Goal: Information Seeking & Learning: Find contact information

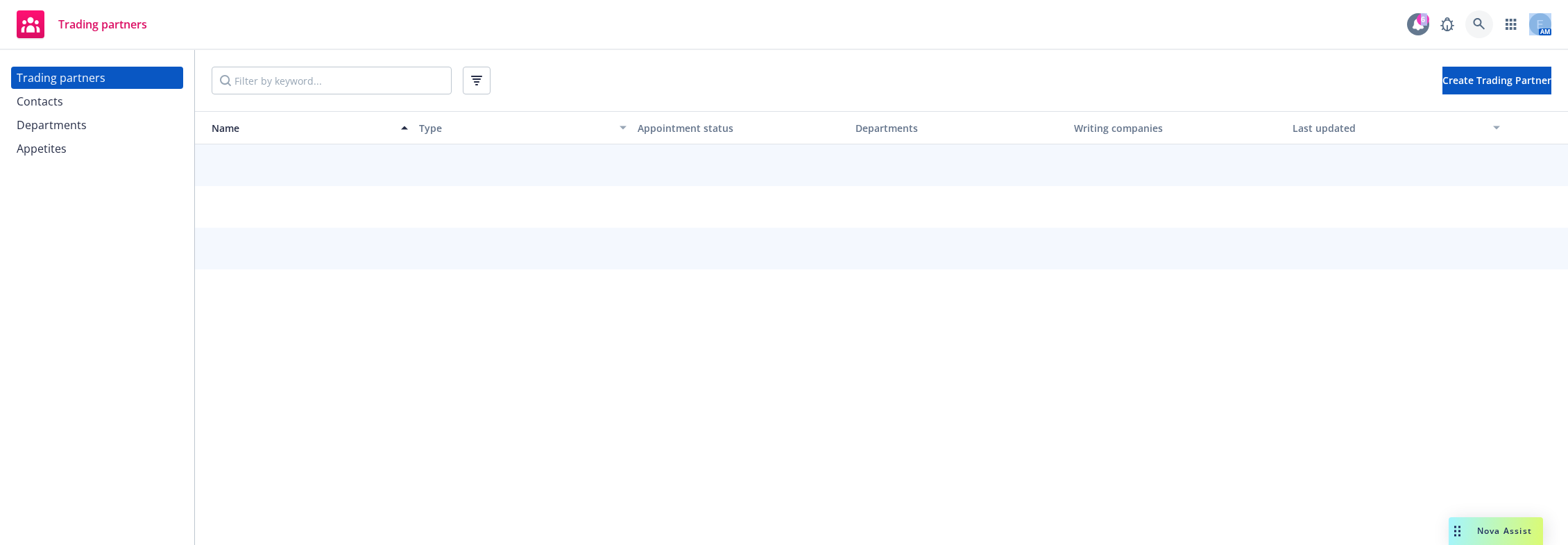
drag, startPoint x: 1489, startPoint y: 27, endPoint x: 1451, endPoint y: 20, distance: 38.6
click at [1451, 20] on div "6 AM" at bounding box center [1479, 23] width 144 height 28
click at [1485, 25] on icon at bounding box center [1479, 24] width 12 height 12
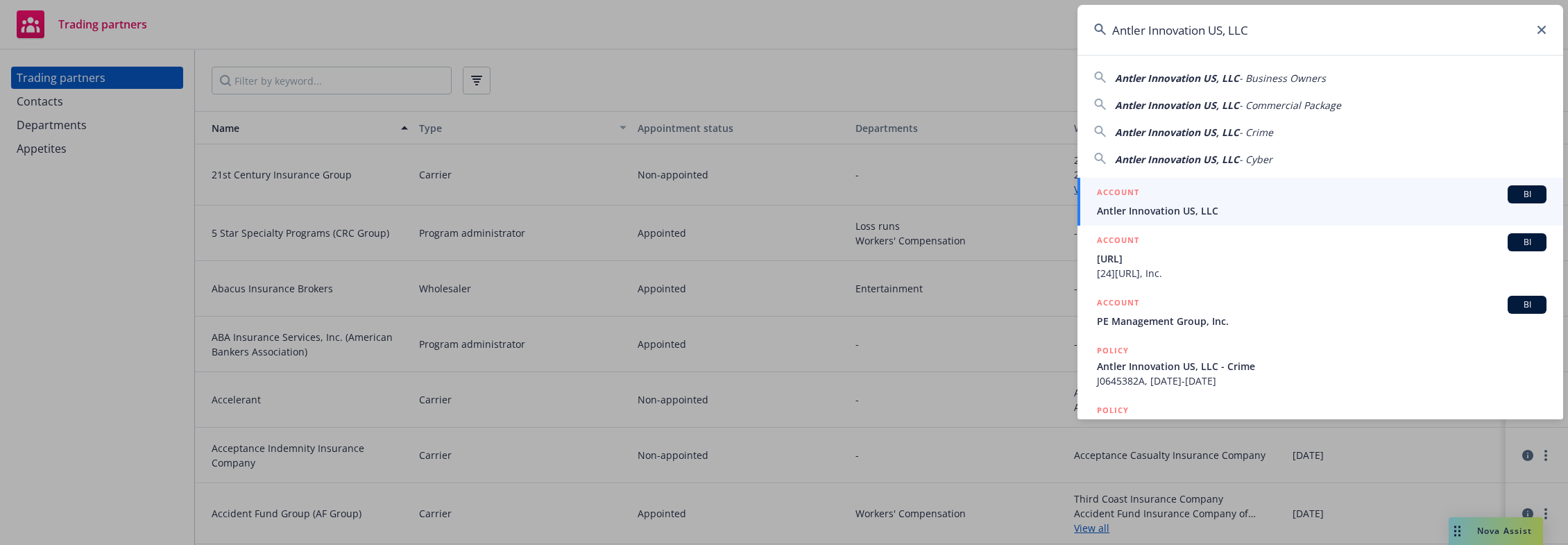
type input "Antler Innovation US, LLC"
click at [1180, 204] on span "Antler Innovation US, LLC" at bounding box center [1322, 210] width 450 height 14
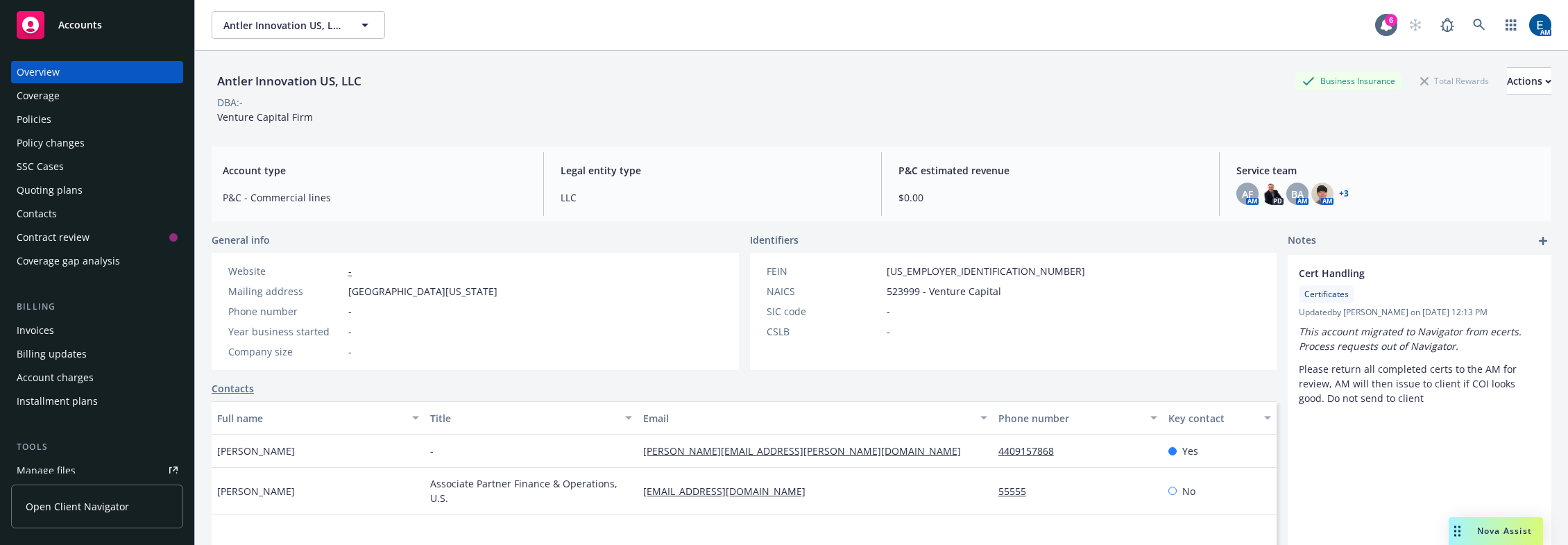
click at [1339, 189] on link "+ 3" at bounding box center [1344, 194] width 10 height 8
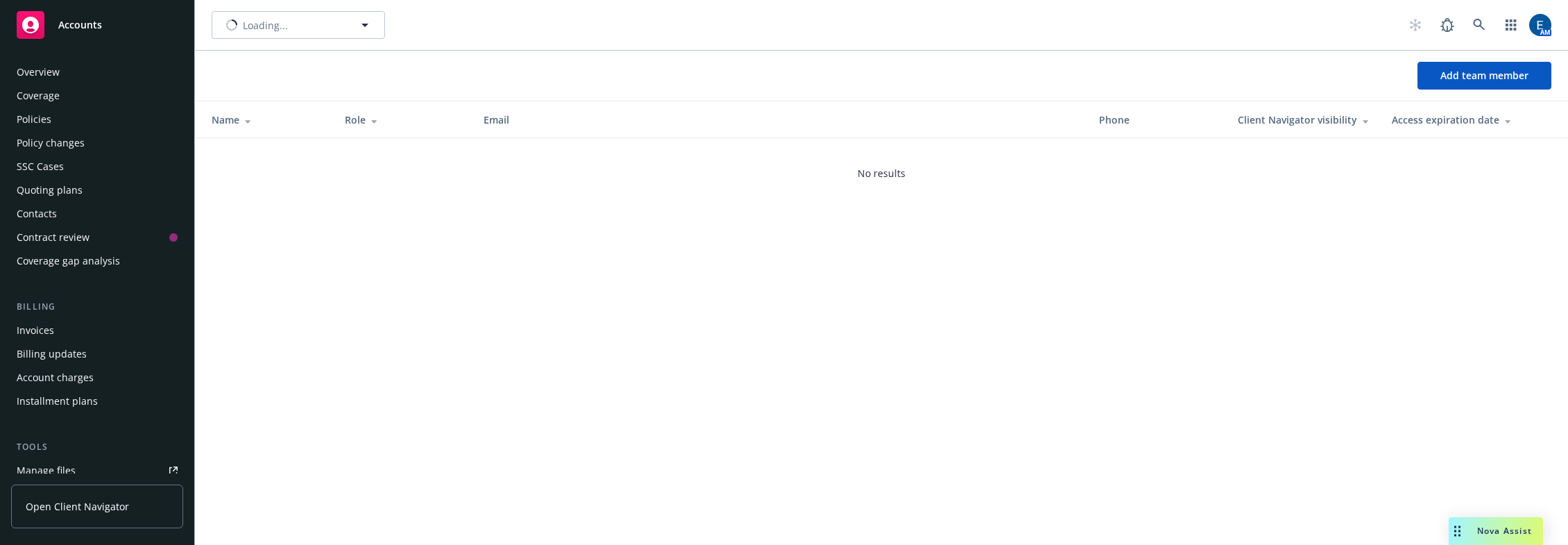
scroll to position [161, 0]
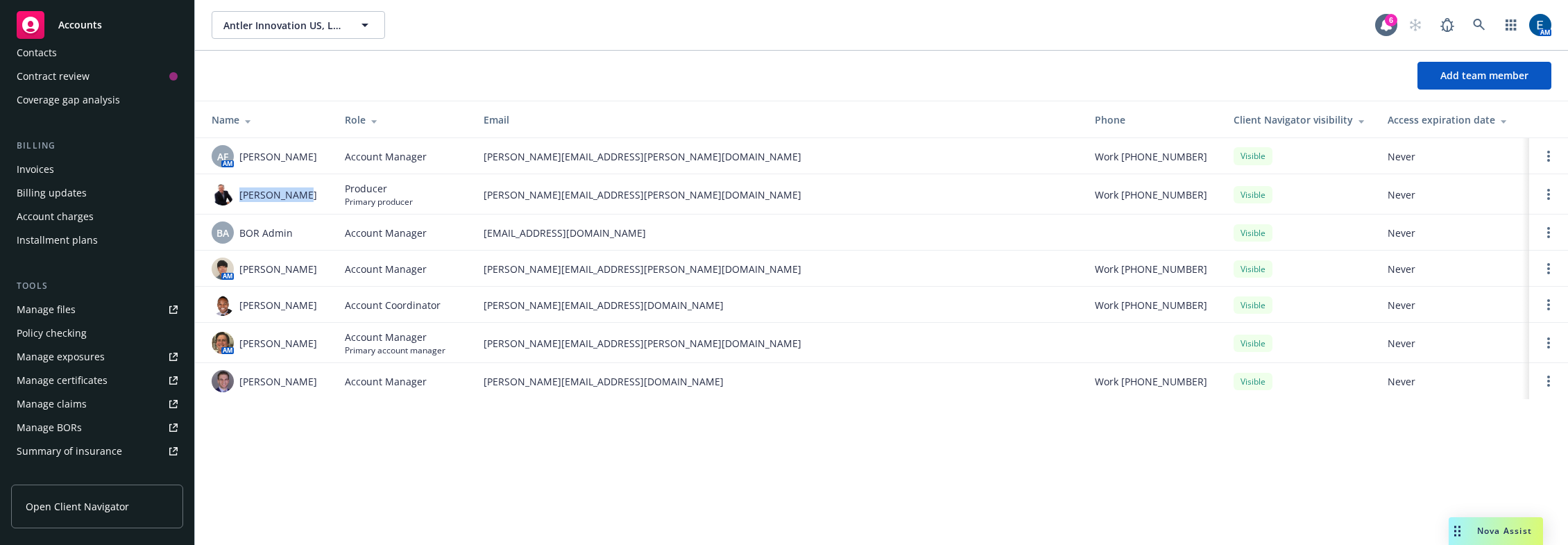
drag, startPoint x: 307, startPoint y: 184, endPoint x: 236, endPoint y: 185, distance: 71.0
click at [236, 185] on div "Adam Johnson" at bounding box center [267, 194] width 111 height 23
copy span "Adam Johnson"
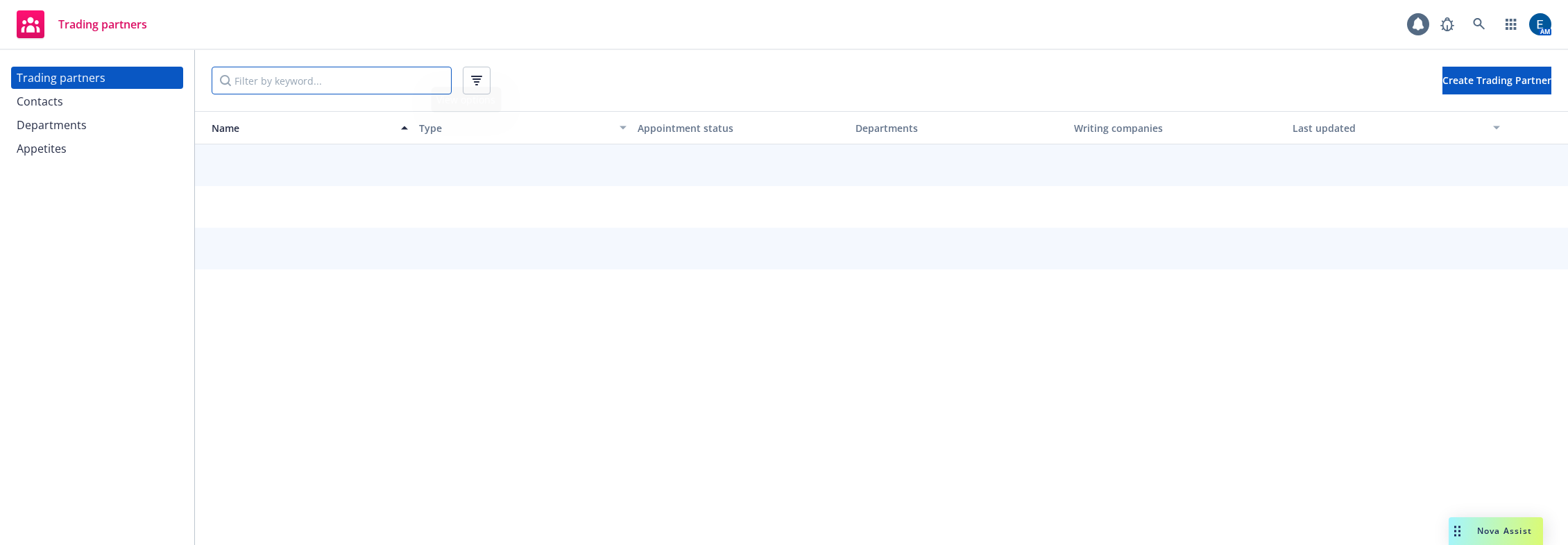
click at [358, 80] on input "Filter by keyword..." at bounding box center [332, 80] width 240 height 28
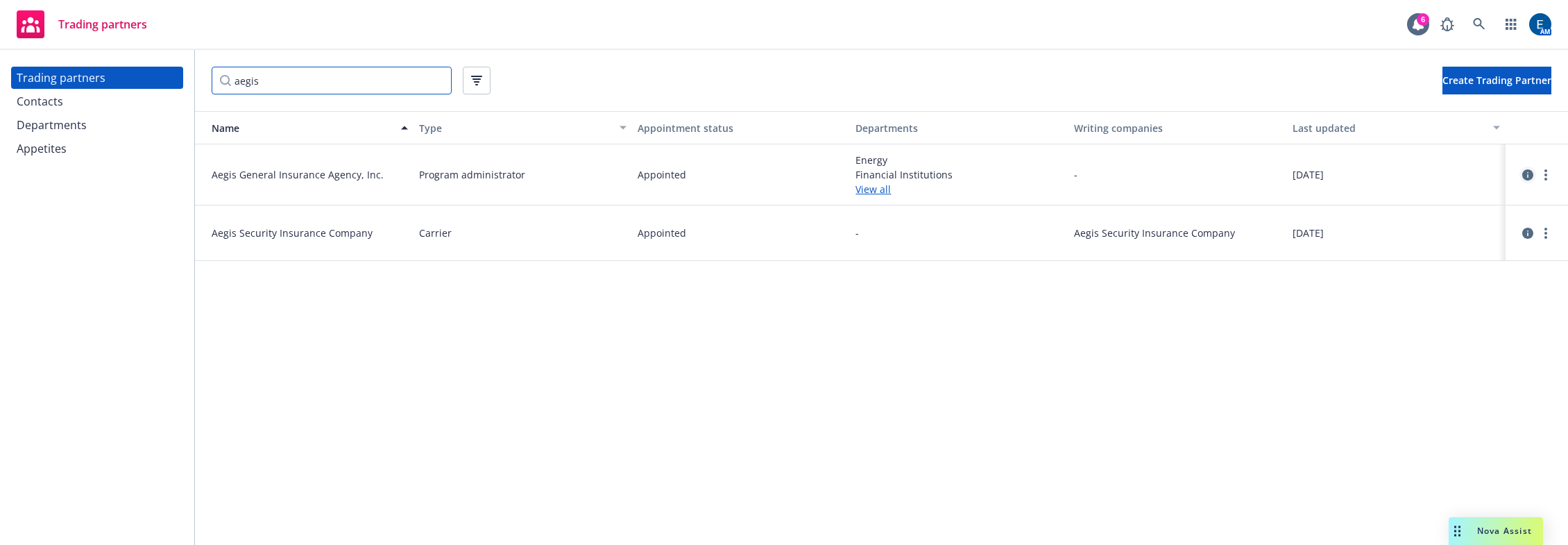
type input "aegis"
click at [1526, 169] on icon "circleInformation" at bounding box center [1527, 174] width 11 height 11
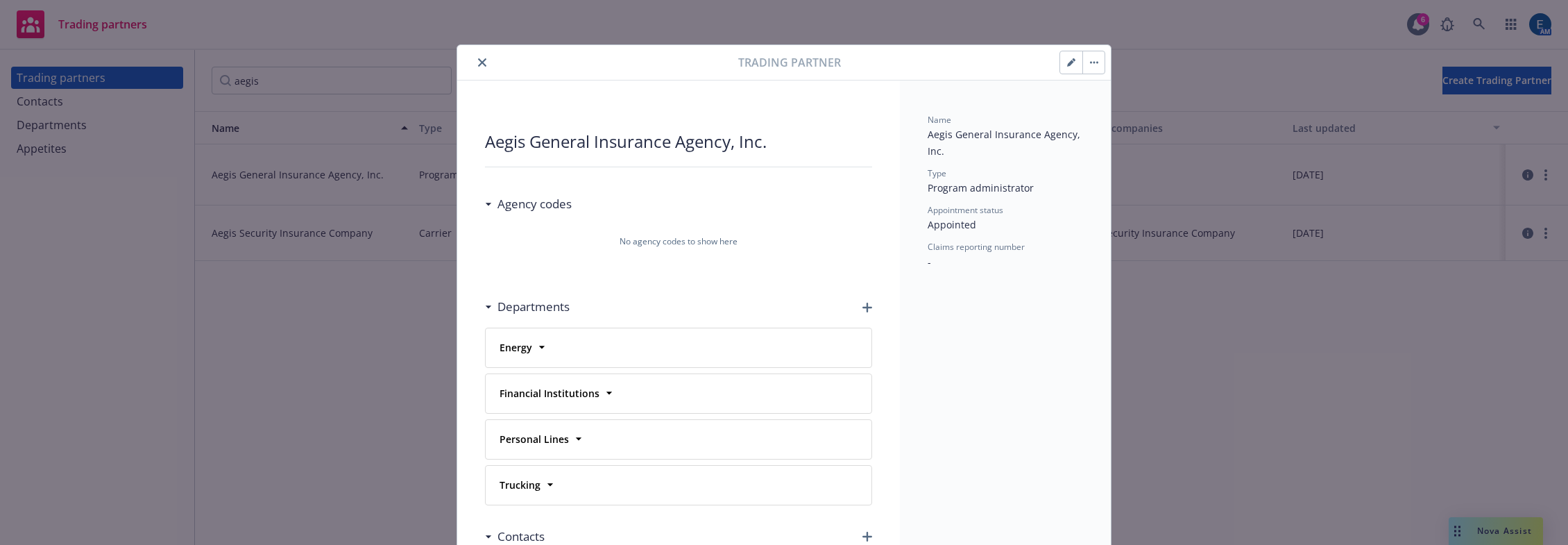
click at [474, 54] on button "close" at bounding box center [482, 63] width 17 height 17
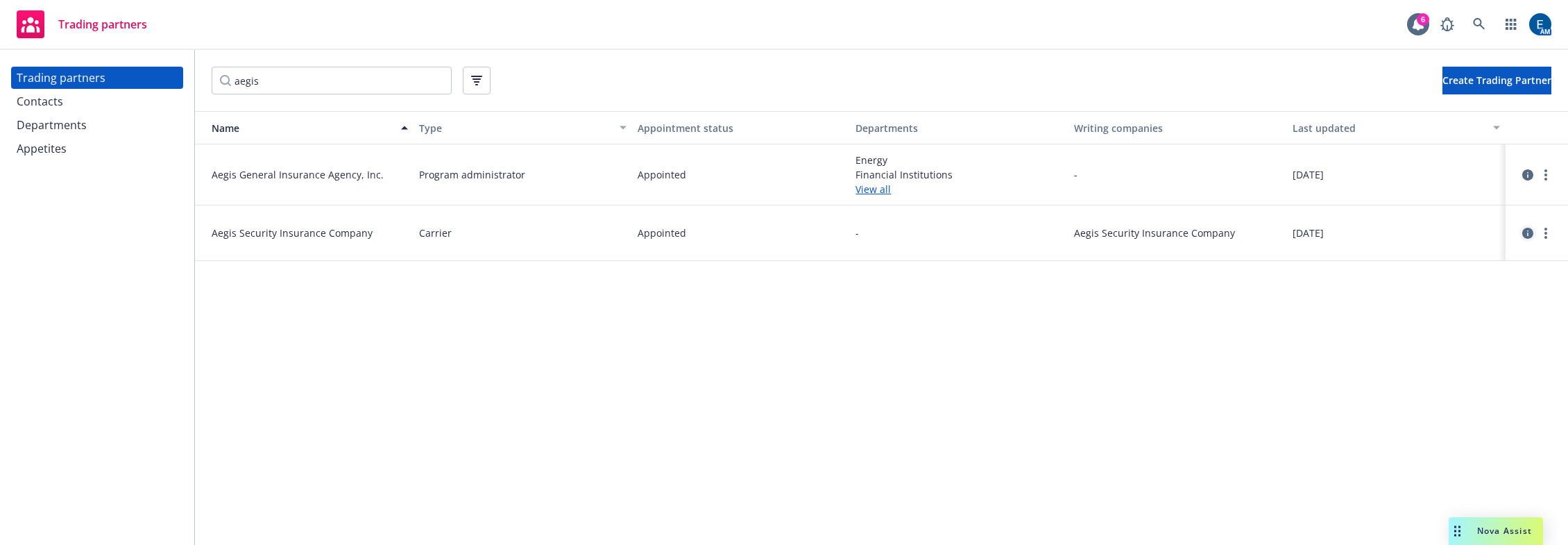
click at [1522, 228] on icon "circleInformation" at bounding box center [1527, 233] width 11 height 11
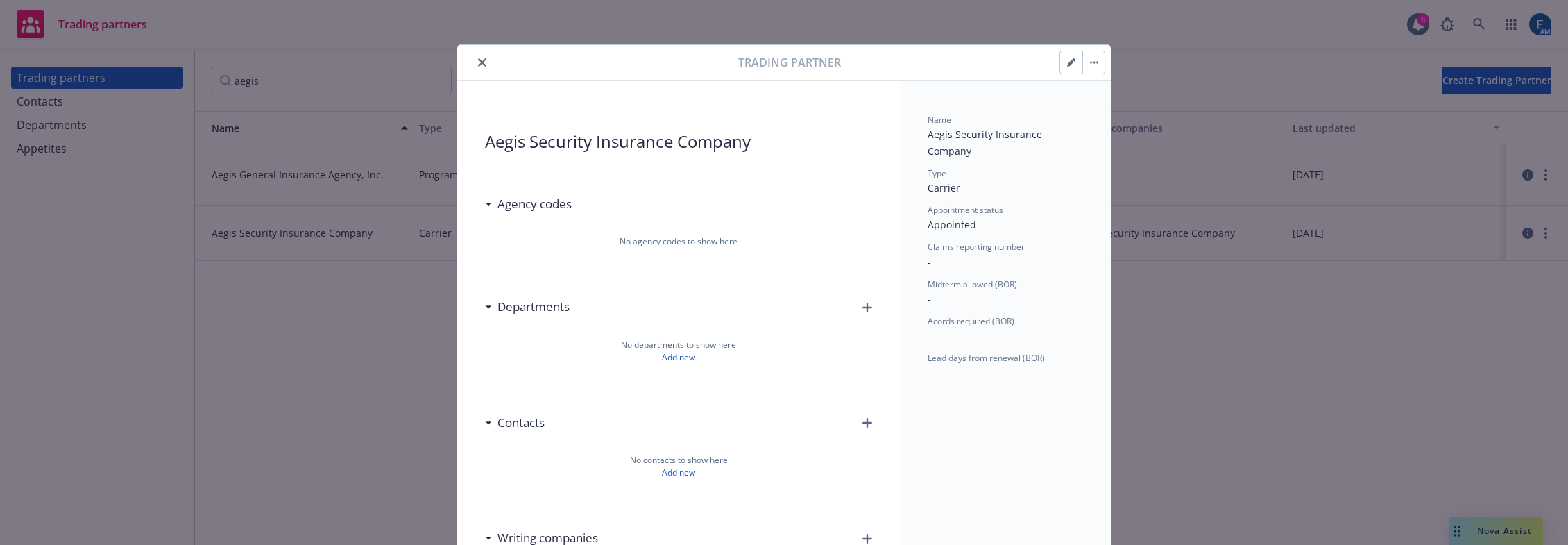
click at [478, 59] on icon "close" at bounding box center [482, 63] width 8 height 8
